Goal: Transaction & Acquisition: Purchase product/service

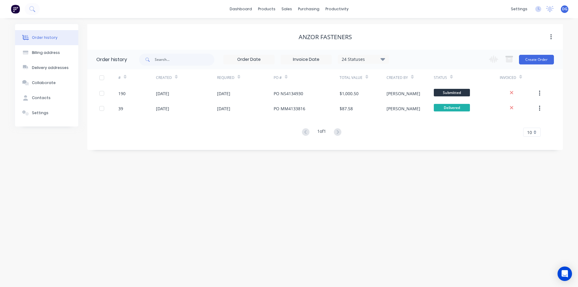
click at [563, 8] on span "DG" at bounding box center [564, 8] width 5 height 5
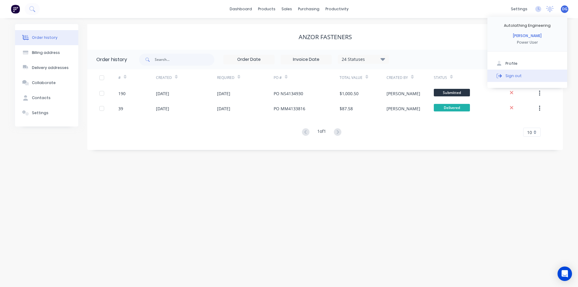
click at [522, 75] on button "Sign out" at bounding box center [527, 76] width 80 height 12
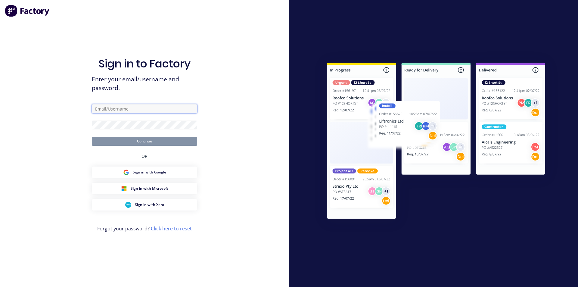
type input "[EMAIL_ADDRESS][DOMAIN_NAME]"
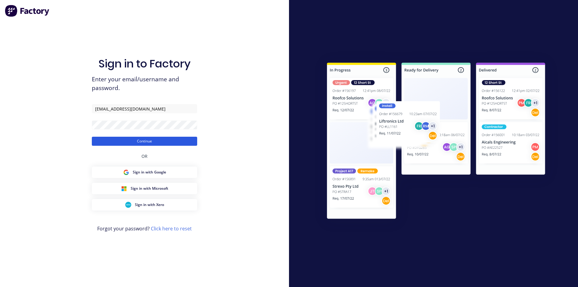
click at [140, 143] on button "Continue" at bounding box center [144, 141] width 105 height 9
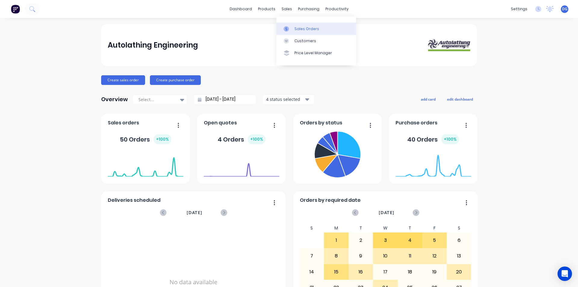
click at [301, 30] on div "Sales Orders" at bounding box center [306, 28] width 25 height 5
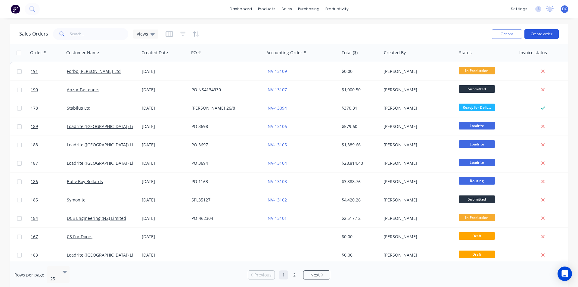
click at [542, 34] on button "Create order" at bounding box center [541, 34] width 34 height 10
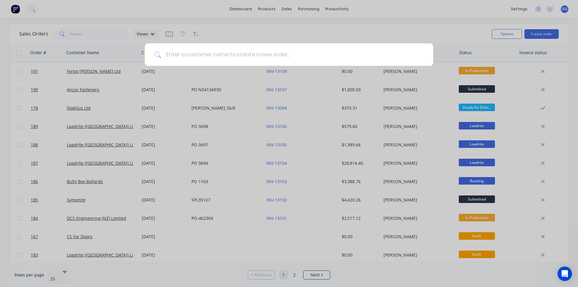
click at [207, 52] on input at bounding box center [292, 54] width 263 height 23
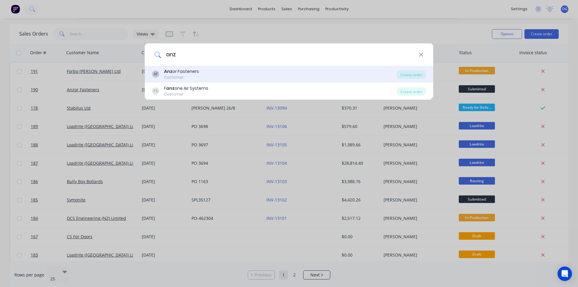
type input "anz"
click at [192, 70] on div "Anz or Fasteners" at bounding box center [181, 71] width 35 height 6
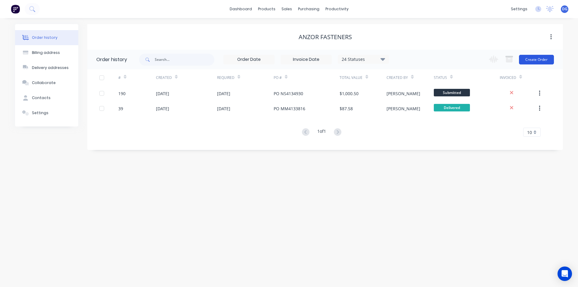
click at [532, 57] on button "Create Order" at bounding box center [536, 60] width 35 height 10
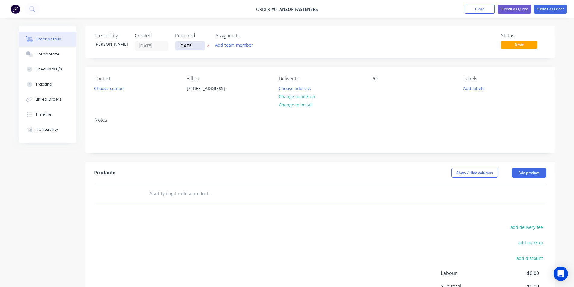
click at [194, 47] on input "[DATE]" at bounding box center [190, 45] width 30 height 9
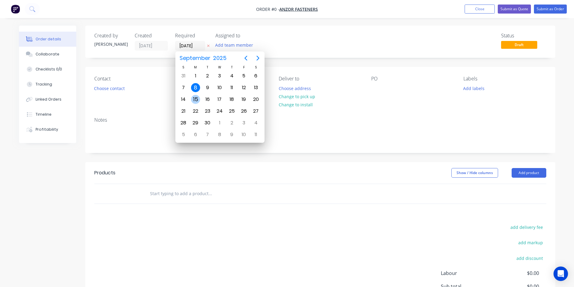
click at [194, 98] on div "15" at bounding box center [195, 99] width 9 height 9
type input "[DATE]"
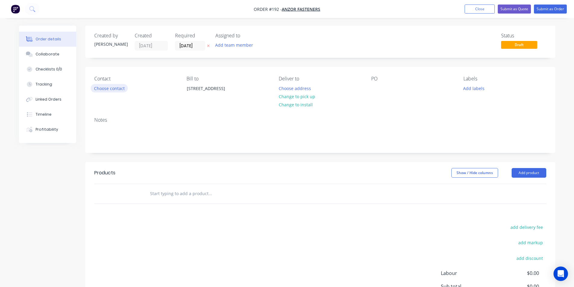
click at [122, 89] on button "Choose contact" at bounding box center [109, 88] width 37 height 8
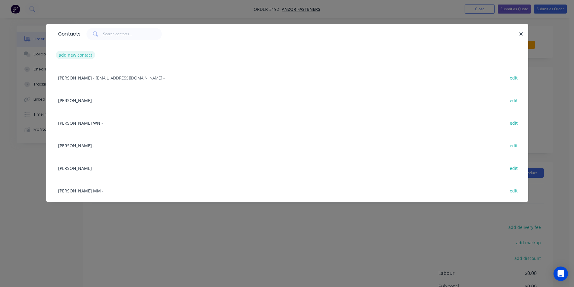
click at [90, 55] on button "add new contact" at bounding box center [76, 55] width 40 height 8
select select "NZ"
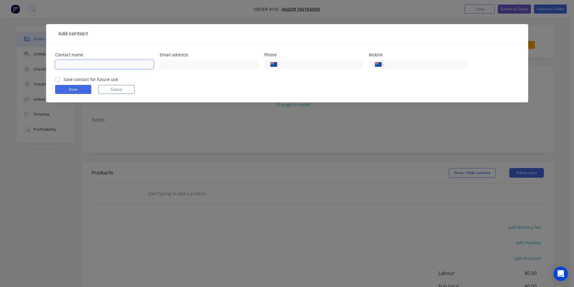
click at [84, 63] on input "text" at bounding box center [104, 64] width 98 height 9
type input "[PERSON_NAME]"
click at [64, 79] on label "Save contact for future use" at bounding box center [91, 79] width 54 height 6
click at [58, 79] on input "Save contact for future use" at bounding box center [57, 79] width 5 height 6
checkbox input "true"
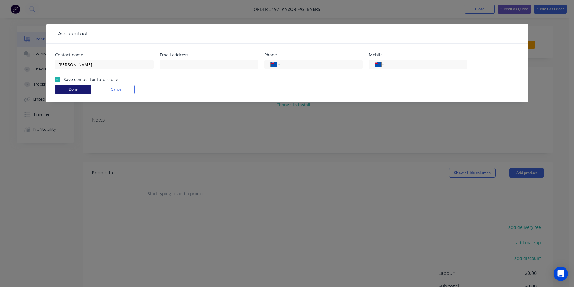
click at [67, 88] on button "Done" at bounding box center [73, 89] width 36 height 9
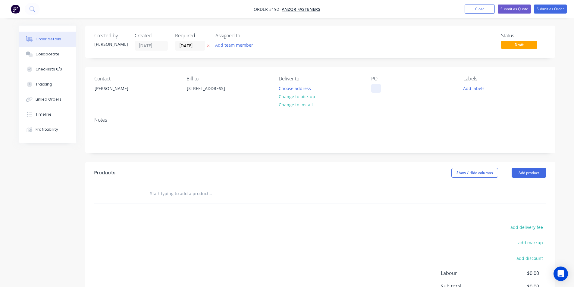
click at [373, 88] on div at bounding box center [376, 88] width 10 height 9
click at [468, 89] on button "Add labels" at bounding box center [474, 88] width 28 height 8
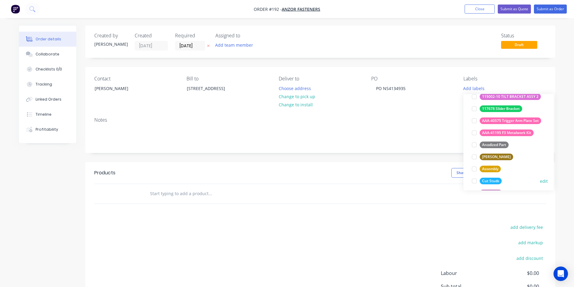
scroll to position [60, 0]
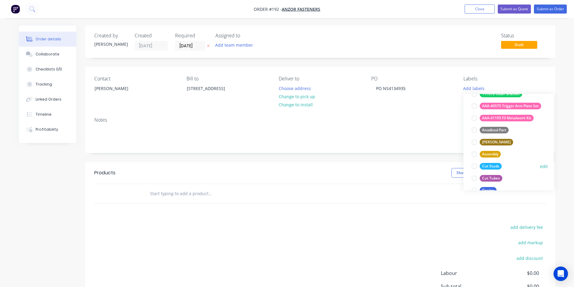
click at [496, 166] on div "Cut Studs" at bounding box center [490, 166] width 22 height 7
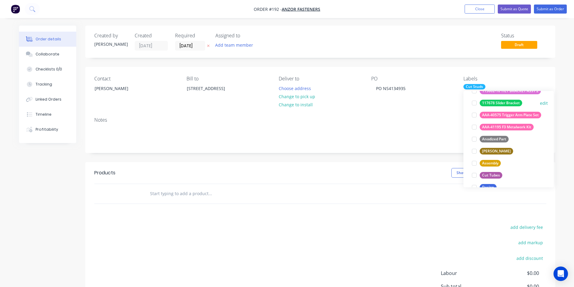
scroll to position [0, 0]
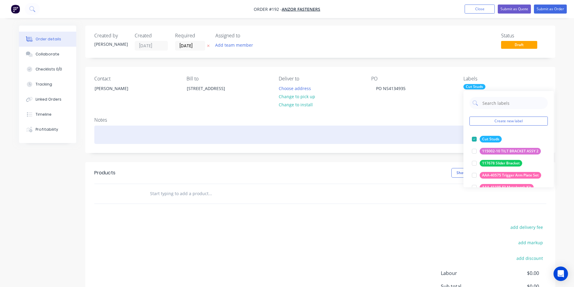
click at [128, 134] on div at bounding box center [320, 135] width 452 height 18
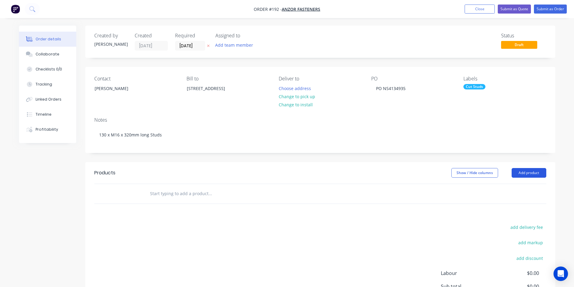
click at [526, 173] on button "Add product" at bounding box center [528, 173] width 35 height 10
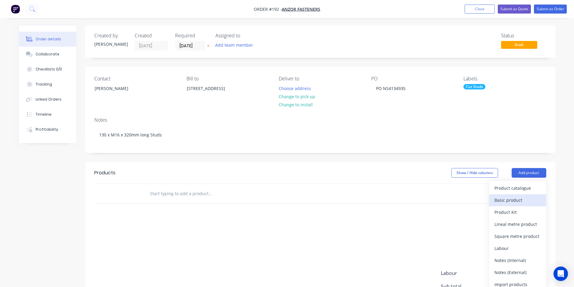
click at [519, 200] on div "Basic product" at bounding box center [517, 200] width 46 height 9
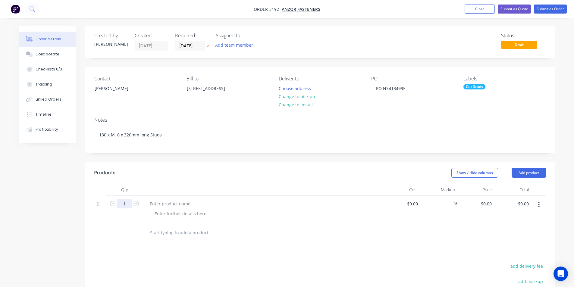
click at [127, 203] on input "1" at bounding box center [125, 203] width 16 height 9
type input "130"
click at [163, 201] on div at bounding box center [170, 203] width 50 height 9
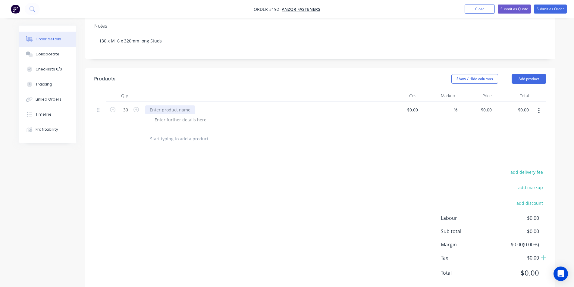
scroll to position [109, 0]
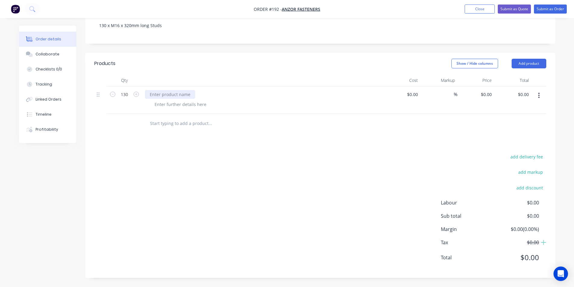
click at [160, 95] on div at bounding box center [170, 94] width 50 height 9
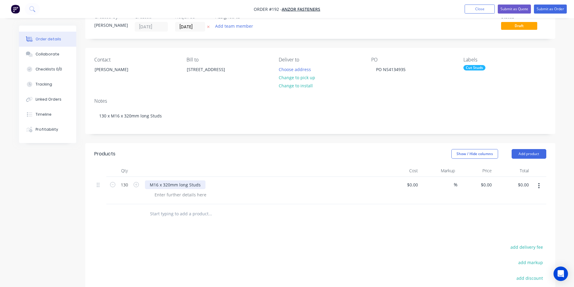
scroll to position [90, 0]
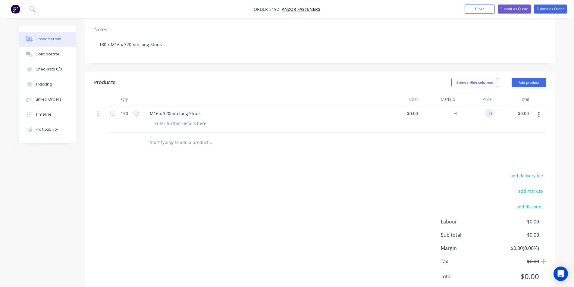
click at [483, 115] on div "0 0" at bounding box center [475, 118] width 37 height 27
type input "$1.32"
type input "$171.60"
click at [546, 10] on button "Submit as Order" at bounding box center [550, 9] width 33 height 9
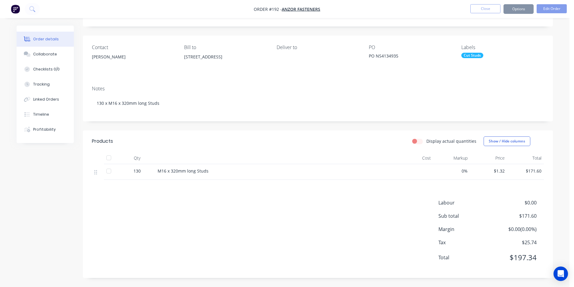
scroll to position [0, 0]
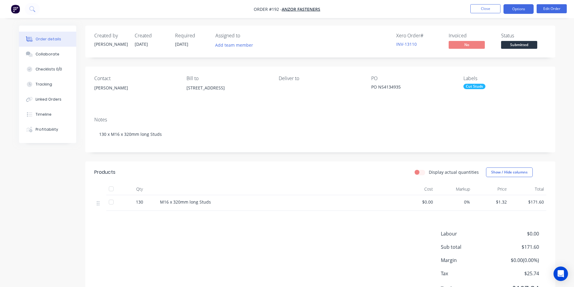
click at [516, 10] on button "Options" at bounding box center [518, 9] width 30 height 10
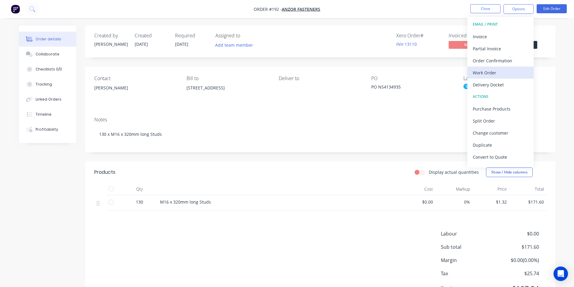
click at [495, 70] on div "Work Order" at bounding box center [499, 72] width 55 height 9
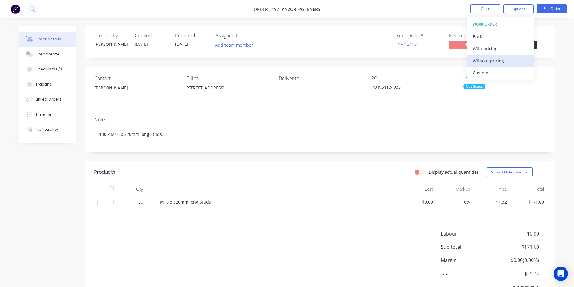
click at [496, 60] on div "Without pricing" at bounding box center [499, 60] width 55 height 9
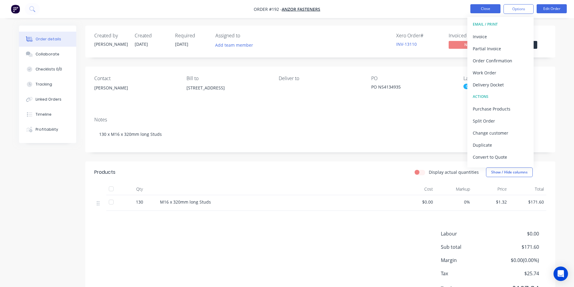
click at [486, 7] on button "Close" at bounding box center [485, 8] width 30 height 9
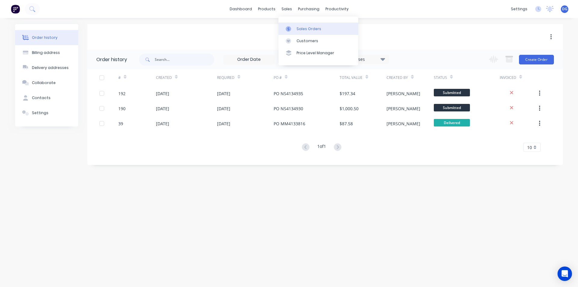
click at [300, 25] on link "Sales Orders" at bounding box center [318, 29] width 80 height 12
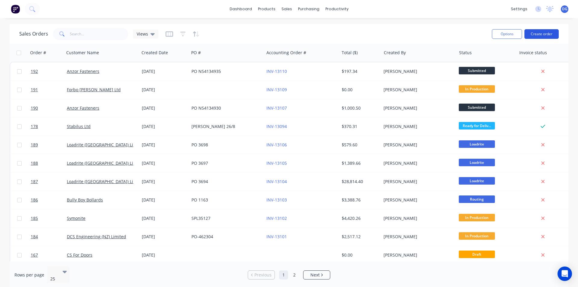
click at [552, 33] on button "Create order" at bounding box center [541, 34] width 34 height 10
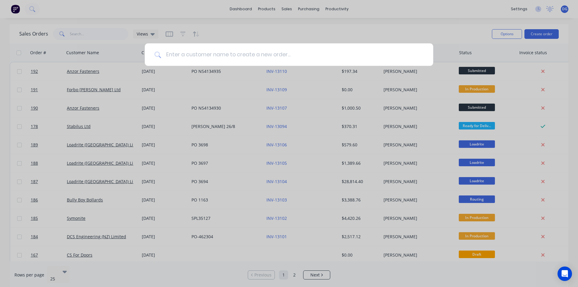
click at [209, 56] on input at bounding box center [292, 54] width 263 height 23
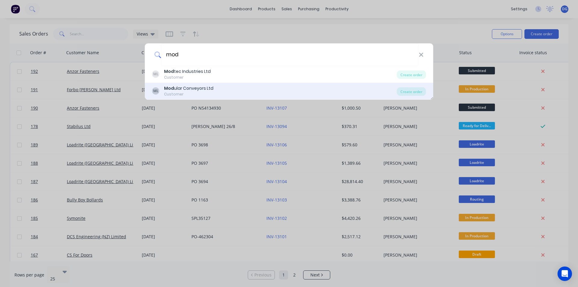
type input "mod"
click at [187, 89] on div "Mod ular Conveyors Ltd" at bounding box center [188, 88] width 49 height 6
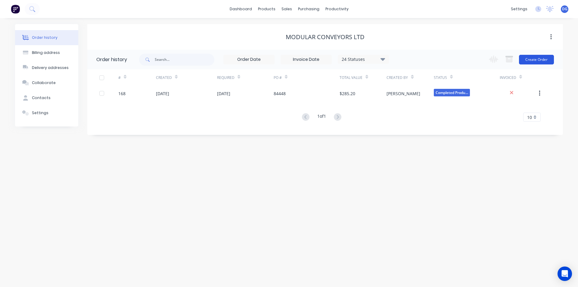
click at [537, 59] on button "Create Order" at bounding box center [536, 60] width 35 height 10
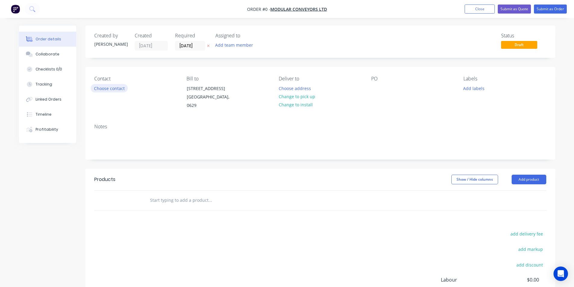
click at [119, 88] on button "Choose contact" at bounding box center [109, 88] width 37 height 8
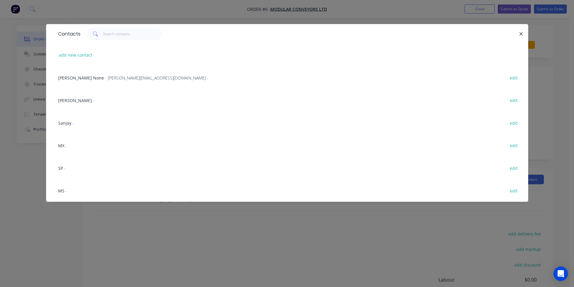
click at [63, 123] on span "Sanjay" at bounding box center [64, 123] width 13 height 6
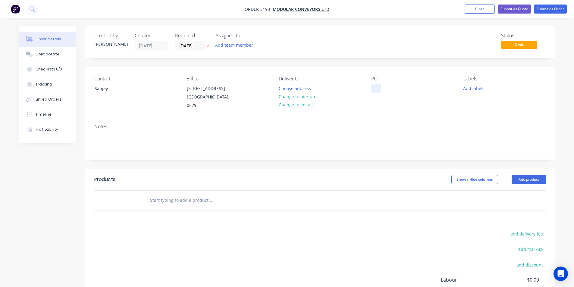
click at [377, 87] on div at bounding box center [376, 88] width 10 height 9
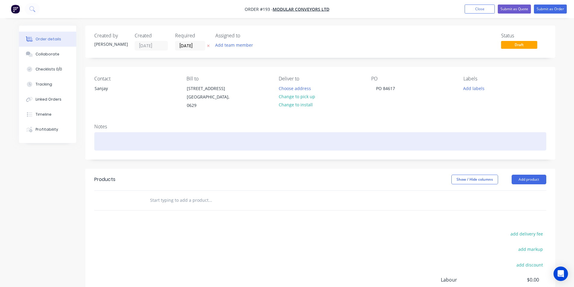
click at [112, 142] on div at bounding box center [320, 141] width 452 height 18
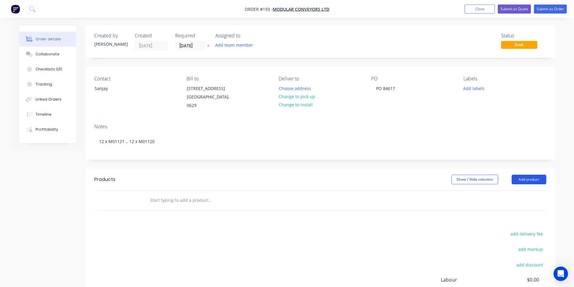
click at [527, 179] on button "Add product" at bounding box center [528, 180] width 35 height 10
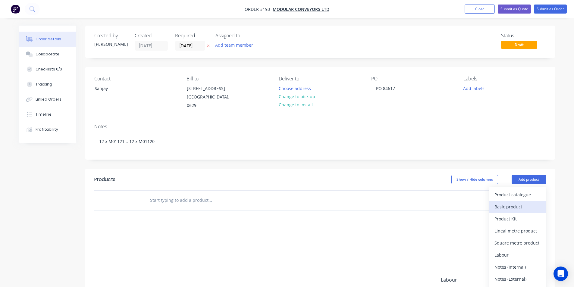
click at [517, 206] on div "Basic product" at bounding box center [517, 206] width 46 height 9
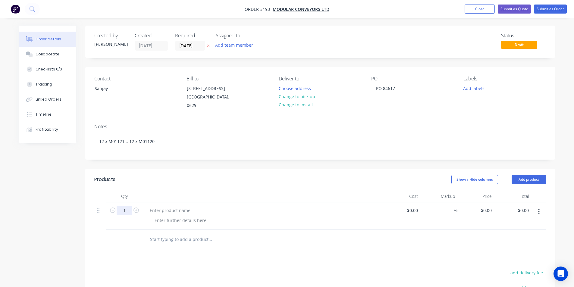
click at [127, 211] on input "1" at bounding box center [125, 210] width 16 height 9
type input "12"
click at [481, 211] on div "0 $0.00" at bounding box center [475, 215] width 37 height 27
type input "$10.25"
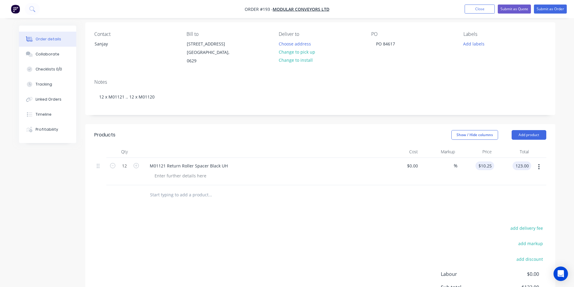
scroll to position [60, 0]
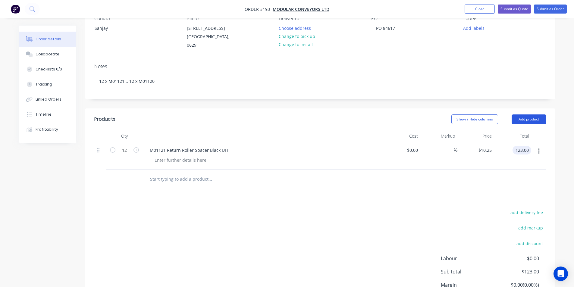
type input "$123.00"
click at [530, 121] on button "Add product" at bounding box center [528, 119] width 35 height 10
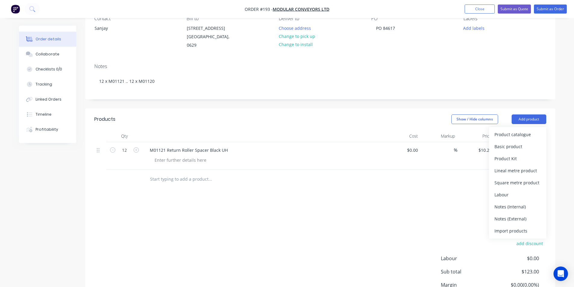
drag, startPoint x: 516, startPoint y: 146, endPoint x: 430, endPoint y: 158, distance: 86.3
click at [515, 147] on div "Basic product" at bounding box center [517, 146] width 46 height 9
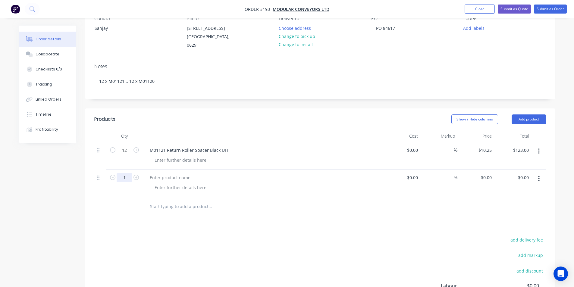
click at [126, 176] on input "1" at bounding box center [125, 177] width 16 height 9
type input "12"
type input "$1,120.00"
type input "$13,440.00"
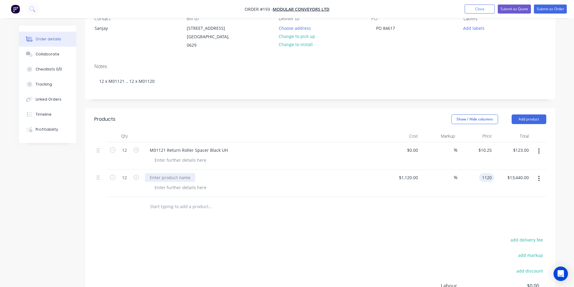
type input "$1,120.00"
click at [167, 178] on div at bounding box center [170, 177] width 50 height 9
click at [163, 177] on div at bounding box center [170, 177] width 50 height 9
type input "$0.00"
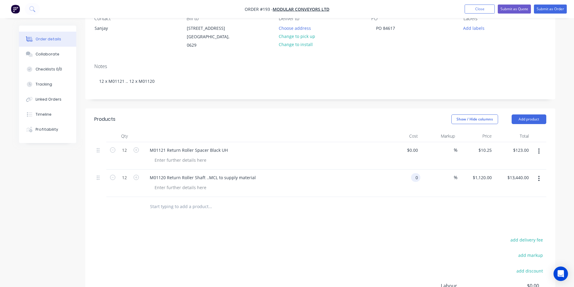
type input "$0.00"
type input "1"
type input "$10.25"
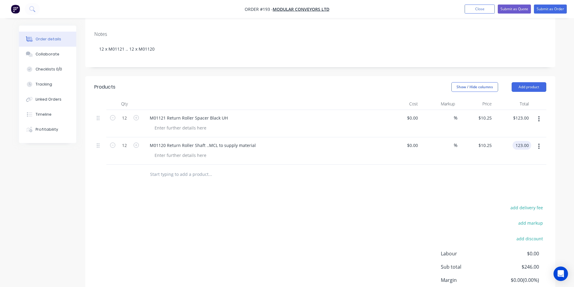
scroll to position [83, 0]
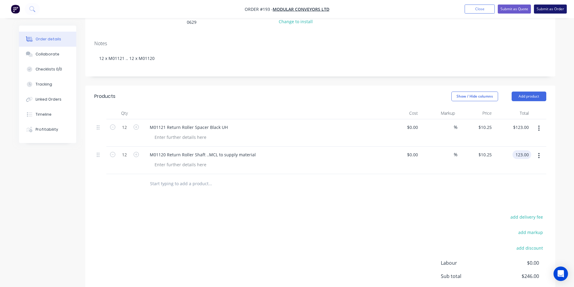
type input "$123.00"
click at [550, 11] on button "Submit as Order" at bounding box center [550, 9] width 33 height 9
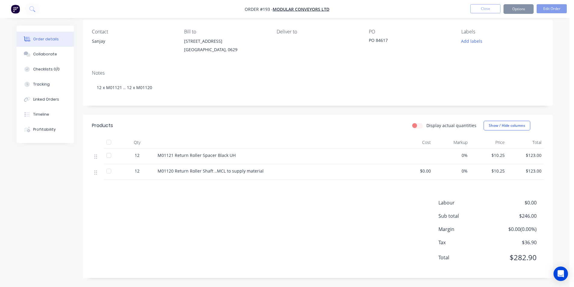
scroll to position [0, 0]
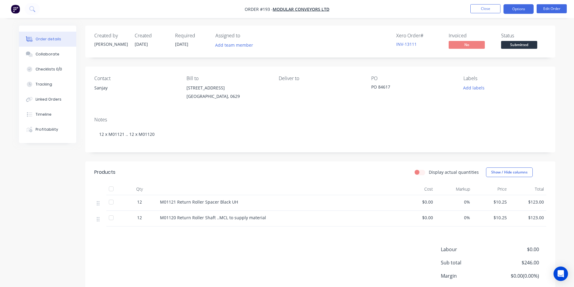
click at [518, 10] on button "Options" at bounding box center [518, 9] width 30 height 10
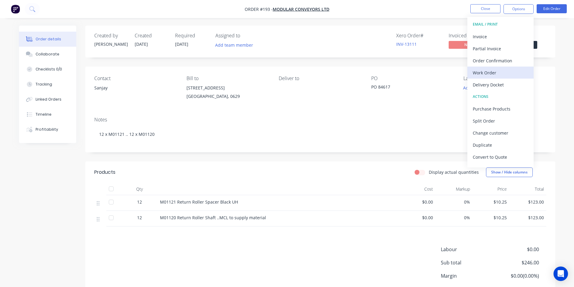
click at [486, 73] on div "Work Order" at bounding box center [499, 72] width 55 height 9
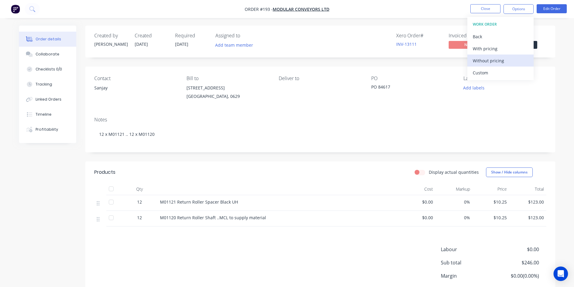
click at [483, 61] on div "Without pricing" at bounding box center [499, 60] width 55 height 9
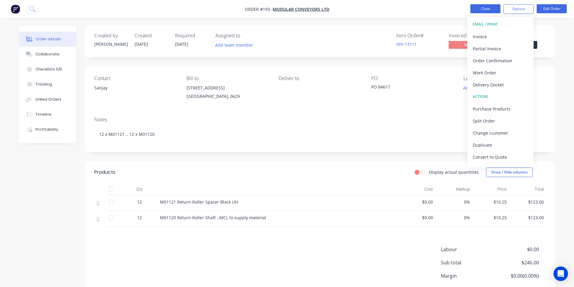
click at [487, 8] on button "Close" at bounding box center [485, 8] width 30 height 9
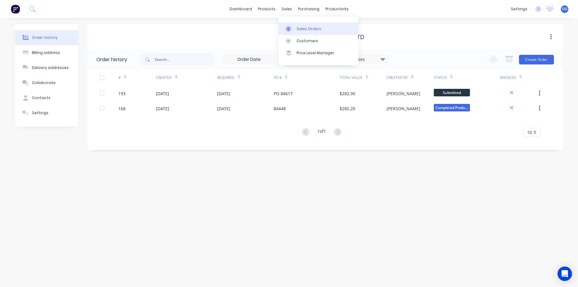
click at [309, 30] on div "Sales Orders" at bounding box center [309, 28] width 25 height 5
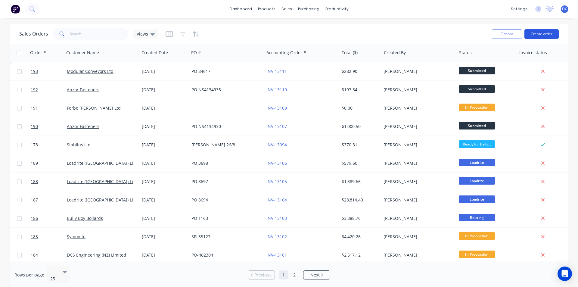
click at [538, 34] on button "Create order" at bounding box center [541, 34] width 34 height 10
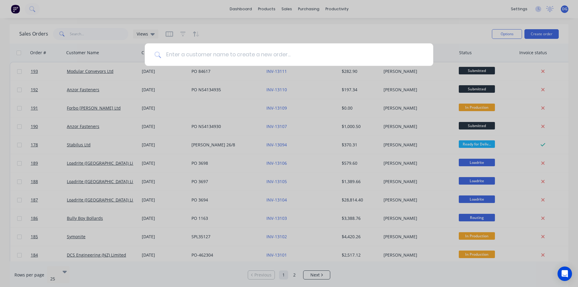
click at [269, 58] on input at bounding box center [292, 54] width 263 height 23
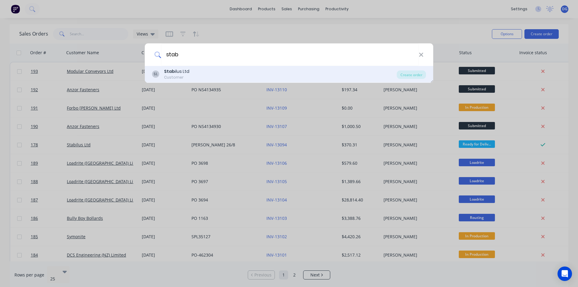
type input "stab"
click at [188, 70] on div "SL Stab ilus Ltd Customer" at bounding box center [274, 74] width 245 height 12
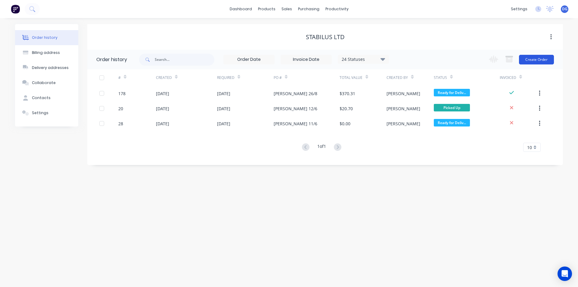
click at [545, 61] on button "Create Order" at bounding box center [536, 60] width 35 height 10
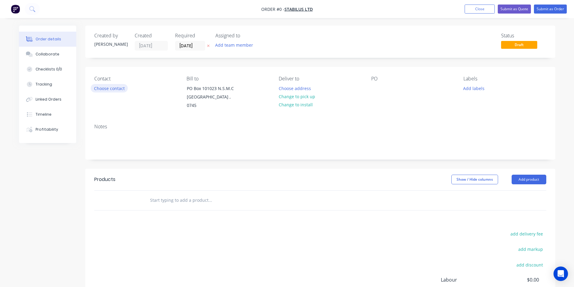
click at [113, 88] on button "Choose contact" at bounding box center [109, 88] width 37 height 8
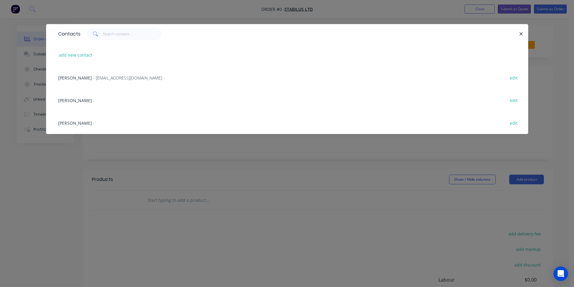
click at [93, 100] on span "-" at bounding box center [94, 101] width 2 height 6
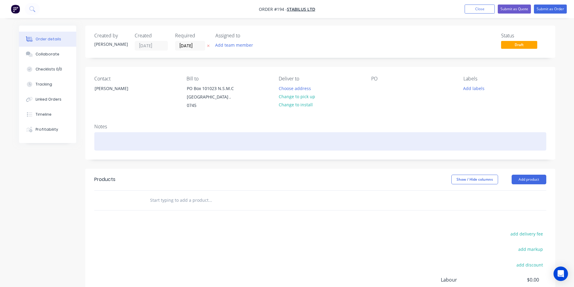
click at [112, 134] on div at bounding box center [320, 141] width 452 height 18
click at [99, 134] on div "25 x 79mm long" at bounding box center [320, 141] width 452 height 18
click at [121, 134] on div "18mm x 25 x 79mm long" at bounding box center [320, 141] width 452 height 18
click at [120, 135] on div "18mm x 25 x 79mm long" at bounding box center [320, 141] width 452 height 18
click at [153, 134] on div "18mm x 25off x 79mm long" at bounding box center [320, 141] width 452 height 18
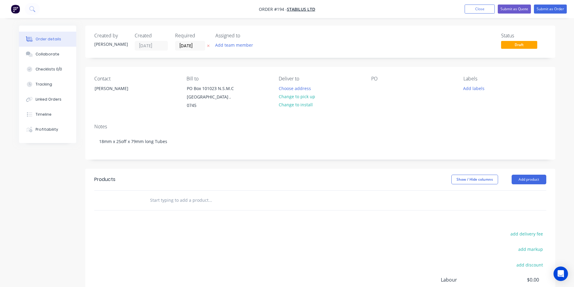
click at [166, 194] on input "text" at bounding box center [210, 200] width 120 height 12
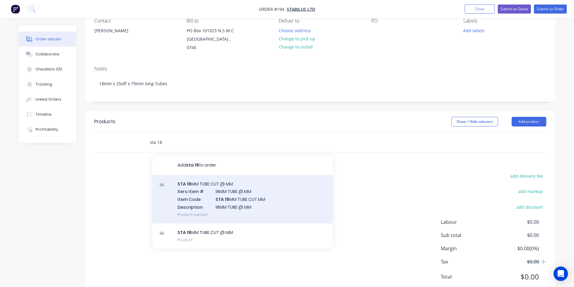
scroll to position [60, 0]
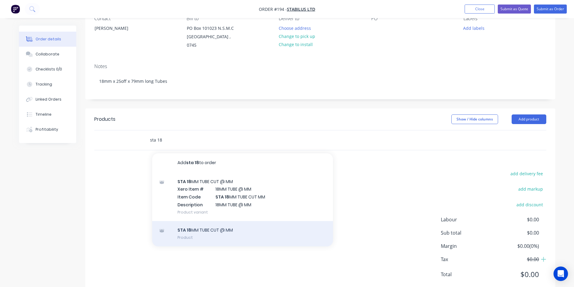
type input "sta 18"
click at [204, 223] on div "STA 18 MM TUBE CUT @ MM Product" at bounding box center [242, 233] width 181 height 25
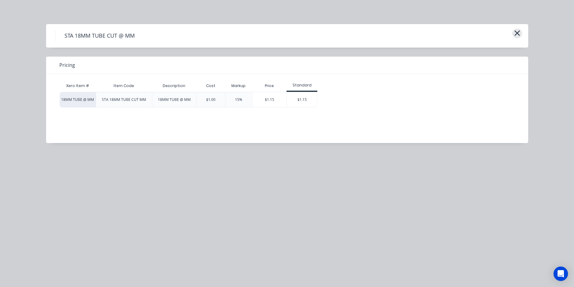
click at [516, 33] on icon "button" at bounding box center [517, 33] width 6 height 8
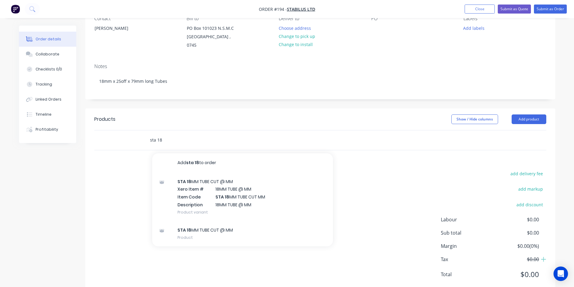
click at [162, 134] on input "sta 18" at bounding box center [210, 140] width 120 height 12
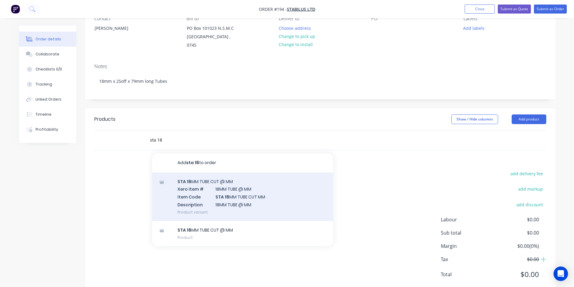
click at [196, 175] on div "STA 18 MM TUBE CUT @ MM Xero Item # 18MM TUBE @ MM Item Code STA 18 MM TUBE CUT…" at bounding box center [242, 197] width 181 height 48
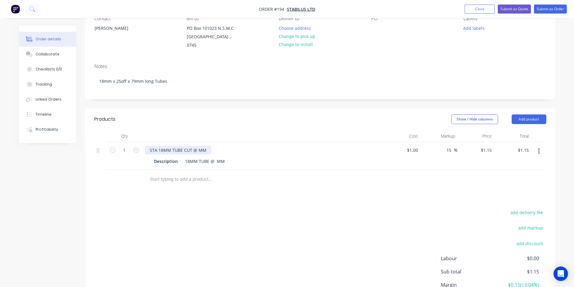
click at [197, 146] on div "STA 18MM TUBE CUT @ MM" at bounding box center [178, 150] width 66 height 9
click at [127, 146] on input "1" at bounding box center [125, 150] width 16 height 9
type input "25"
type input "$28.75"
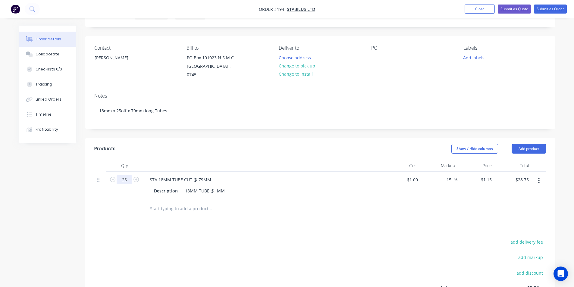
scroll to position [30, 0]
click at [551, 7] on button "Submit as Order" at bounding box center [550, 9] width 33 height 9
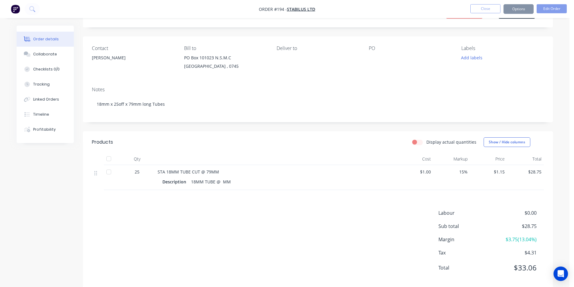
scroll to position [0, 0]
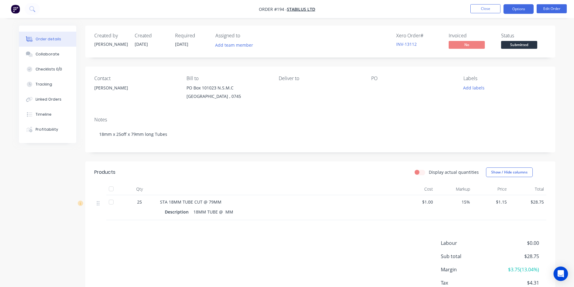
click at [517, 9] on button "Options" at bounding box center [518, 9] width 30 height 10
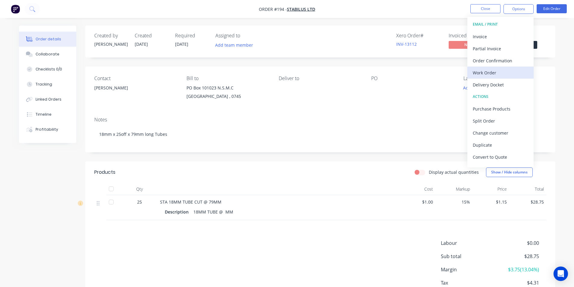
click at [487, 72] on div "Work Order" at bounding box center [499, 72] width 55 height 9
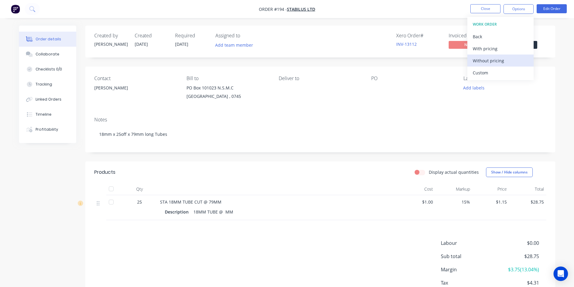
click at [488, 61] on div "Without pricing" at bounding box center [499, 60] width 55 height 9
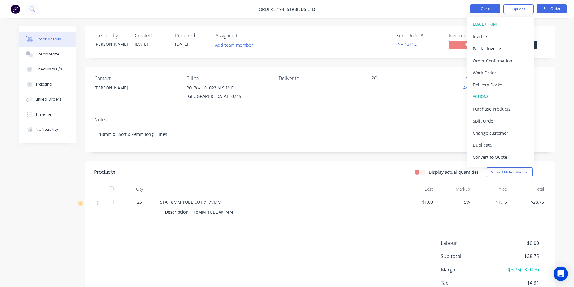
click at [488, 9] on button "Close" at bounding box center [485, 8] width 30 height 9
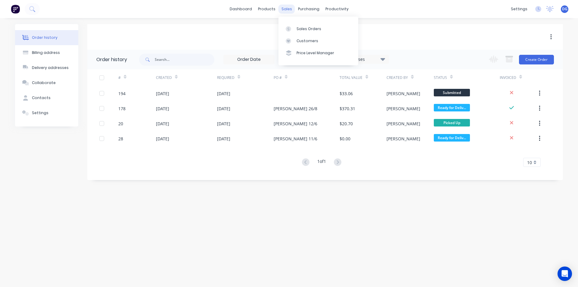
click at [287, 8] on div "sales" at bounding box center [286, 9] width 17 height 9
click at [304, 29] on div "Sales Orders" at bounding box center [309, 28] width 25 height 5
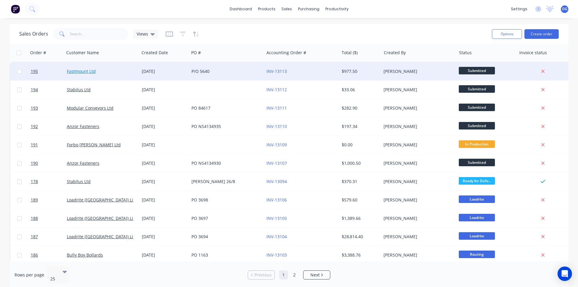
click at [94, 70] on link "Fastmount Ltd" at bounding box center [81, 71] width 29 height 6
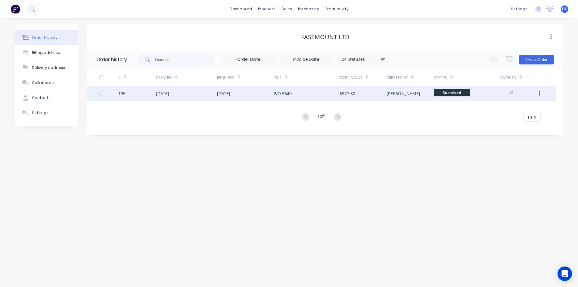
click at [167, 91] on div "[DATE]" at bounding box center [162, 93] width 13 height 6
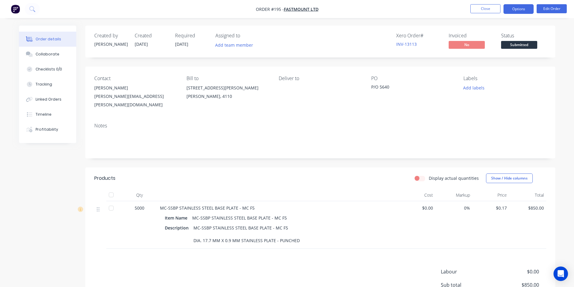
click at [523, 10] on button "Options" at bounding box center [518, 9] width 30 height 10
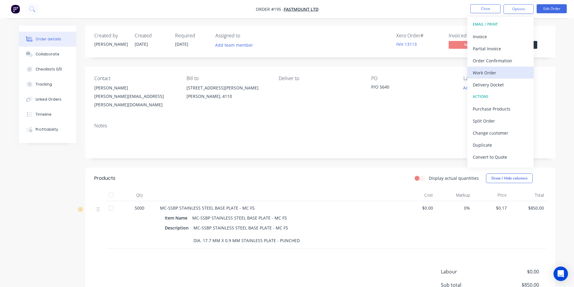
click at [486, 74] on div "Work Order" at bounding box center [499, 72] width 55 height 9
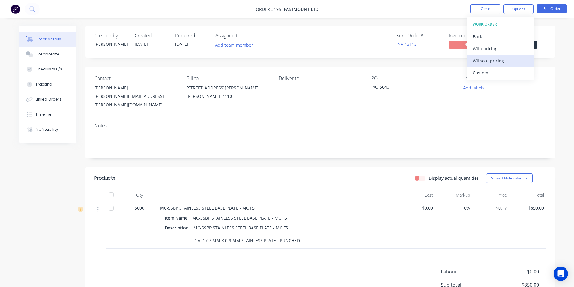
click at [488, 60] on div "Without pricing" at bounding box center [499, 60] width 55 height 9
